Goal: Task Accomplishment & Management: Complete application form

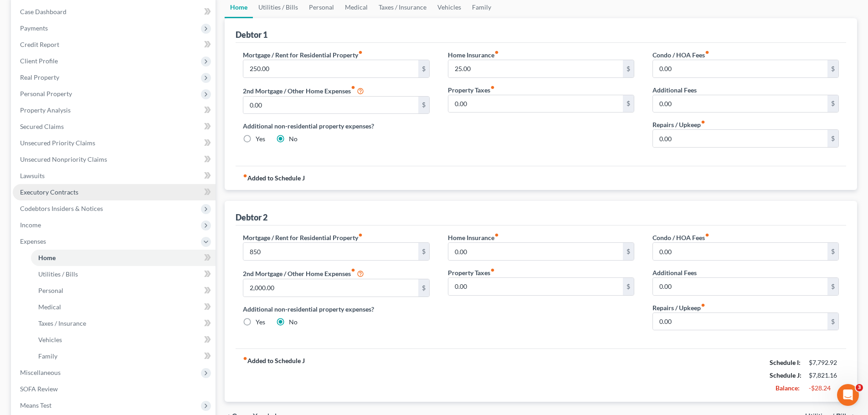
click at [54, 193] on span "Executory Contracts" at bounding box center [49, 192] width 58 height 8
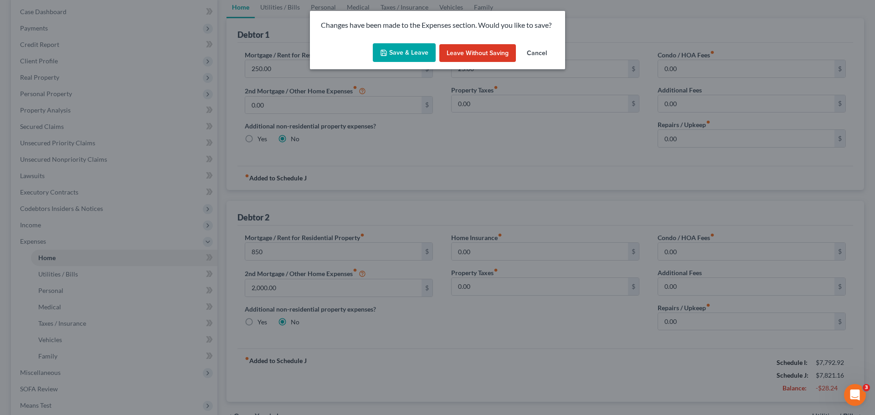
click at [407, 48] on button "Save & Leave" at bounding box center [404, 52] width 63 height 19
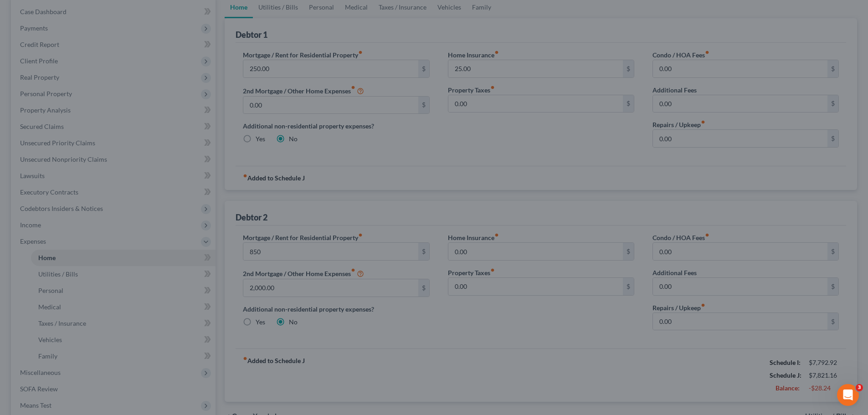
type input "850.00"
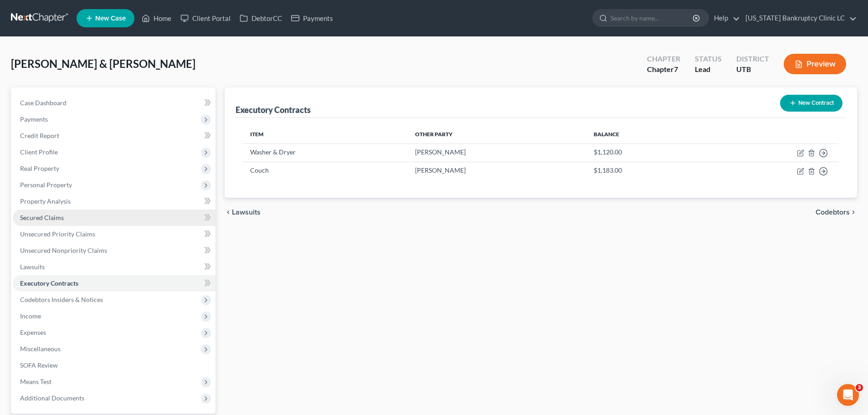
scroll to position [86, 0]
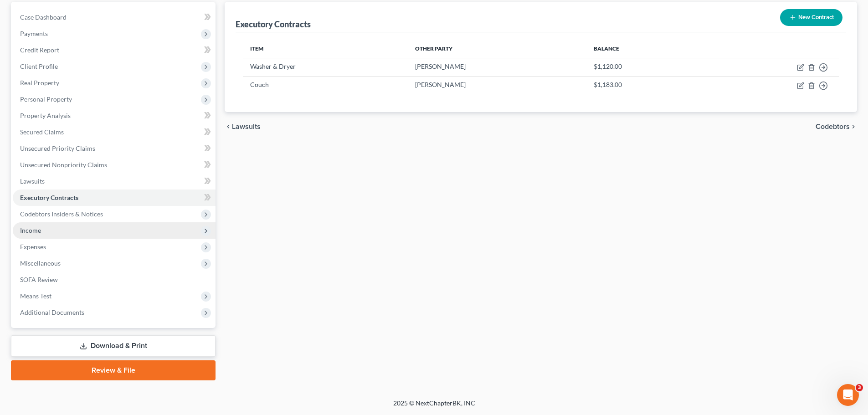
click at [59, 227] on span "Income" at bounding box center [114, 230] width 203 height 16
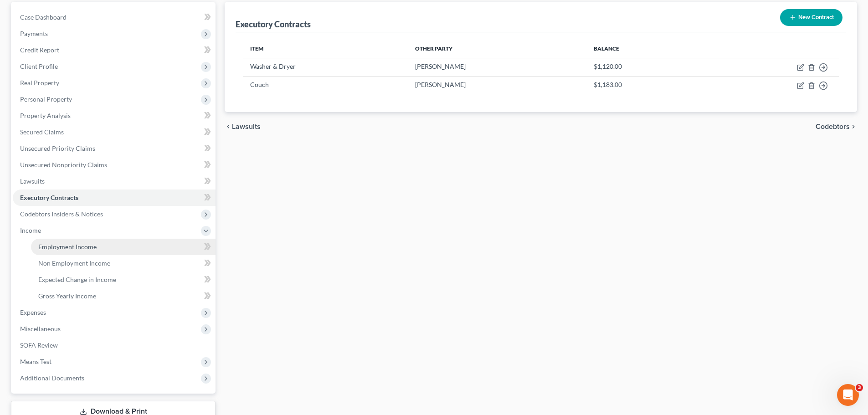
click at [53, 244] on span "Employment Income" at bounding box center [67, 247] width 58 height 8
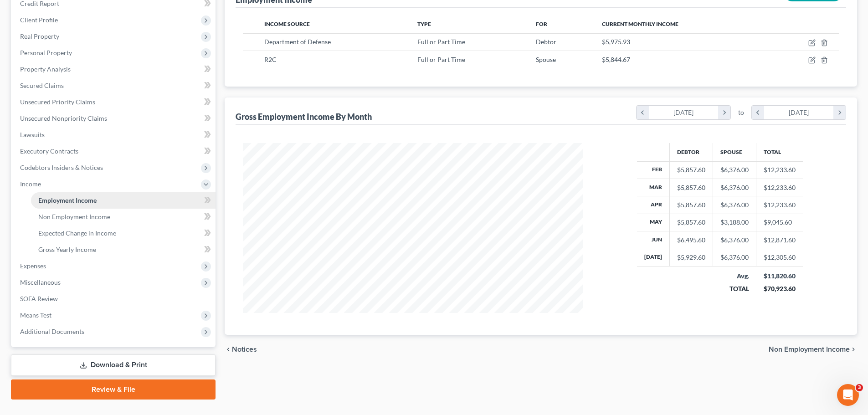
scroll to position [151, 0]
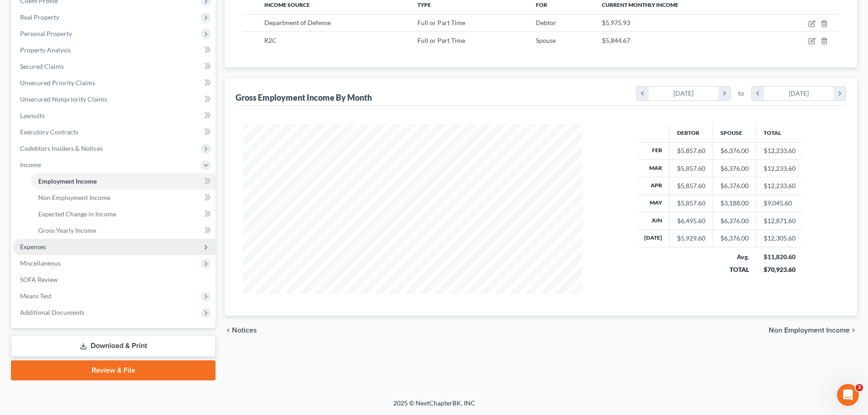
click at [43, 246] on span "Expenses" at bounding box center [33, 247] width 26 height 8
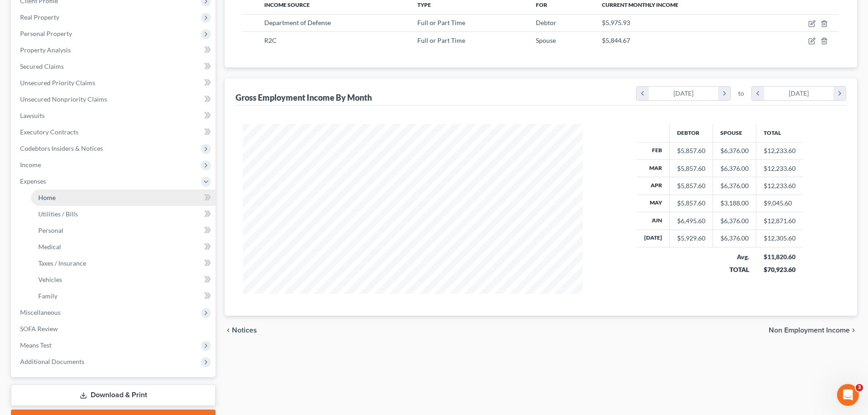
click at [47, 192] on link "Home" at bounding box center [123, 197] width 184 height 16
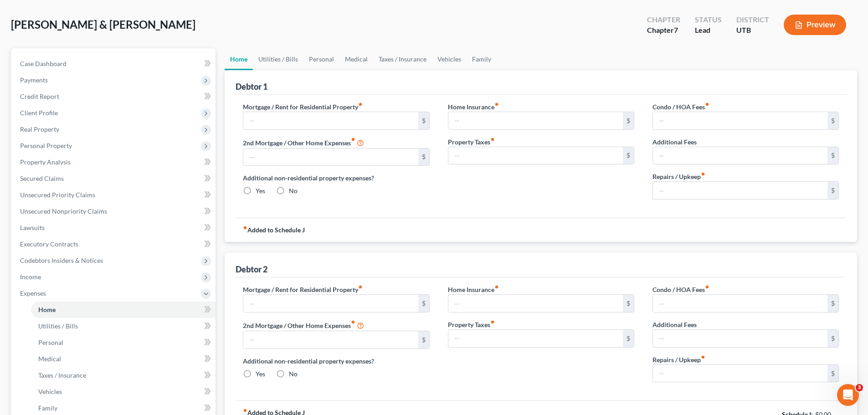
scroll to position [3, 0]
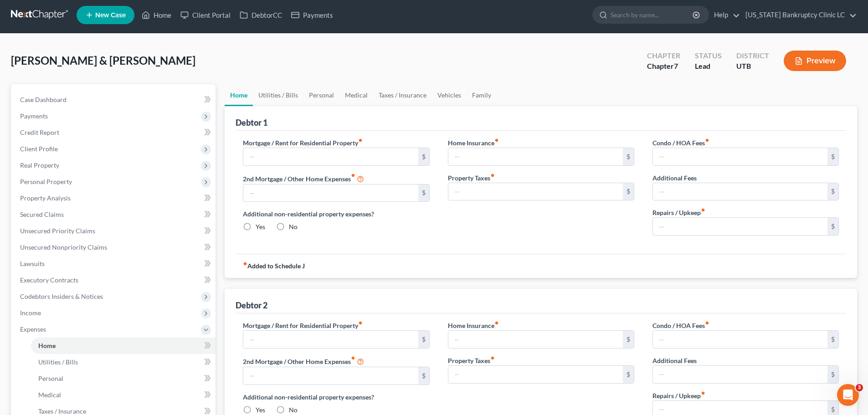
type input "250.00"
type input "0.00"
radio input "true"
type input "25.00"
type input "0.00"
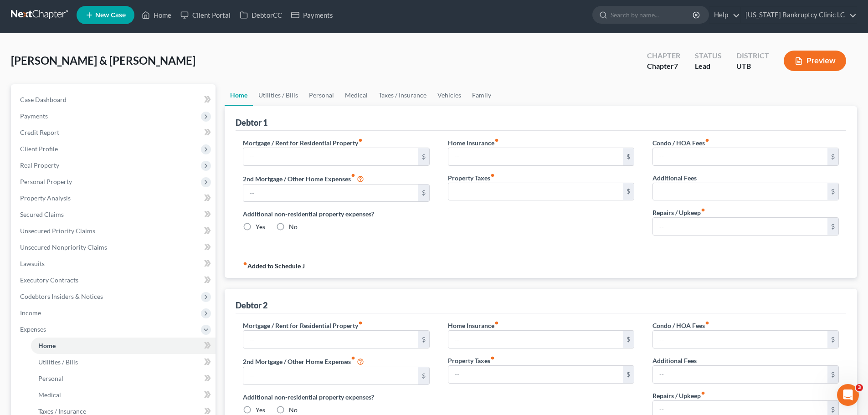
type input "0.00"
type input "850.00"
type input "2,000.00"
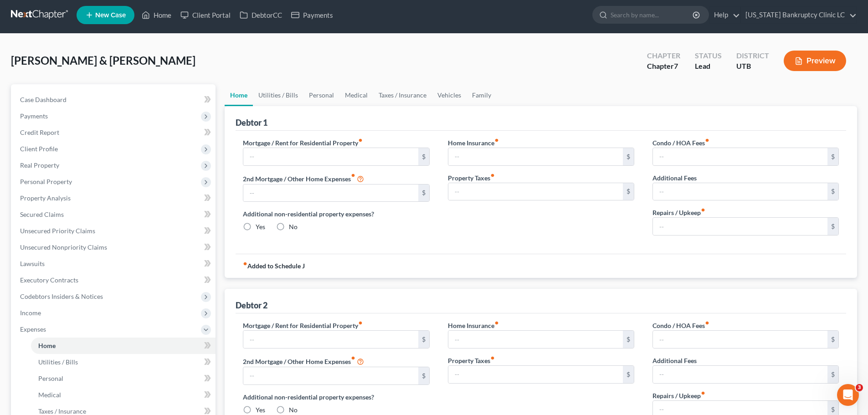
radio input "true"
type input "0.00"
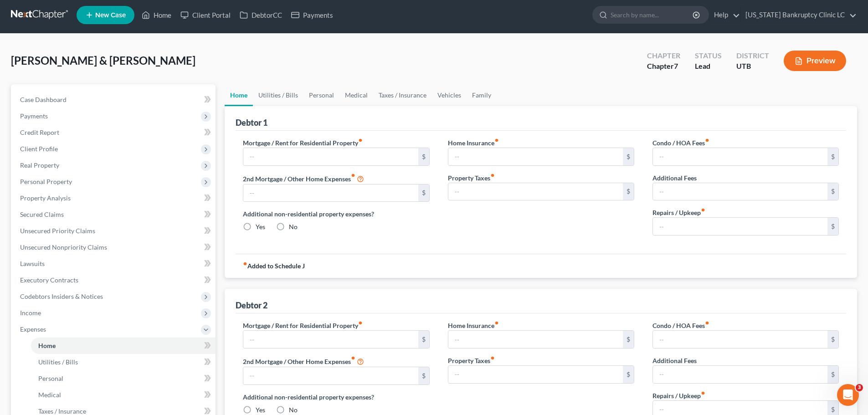
type input "0.00"
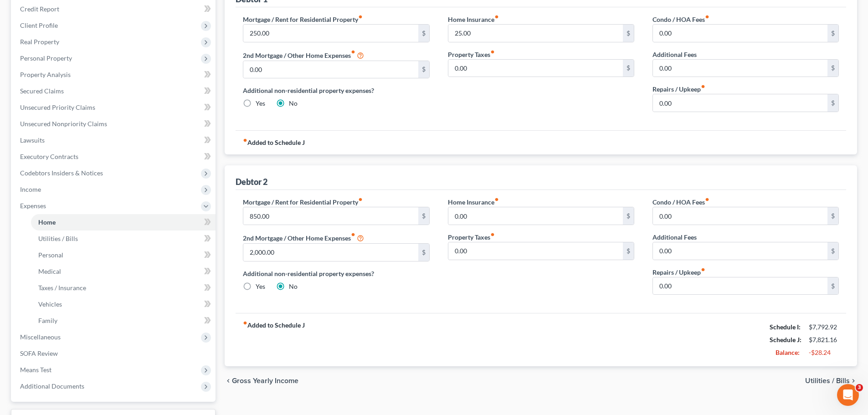
scroll to position [137, 0]
